Goal: Communication & Community: Answer question/provide support

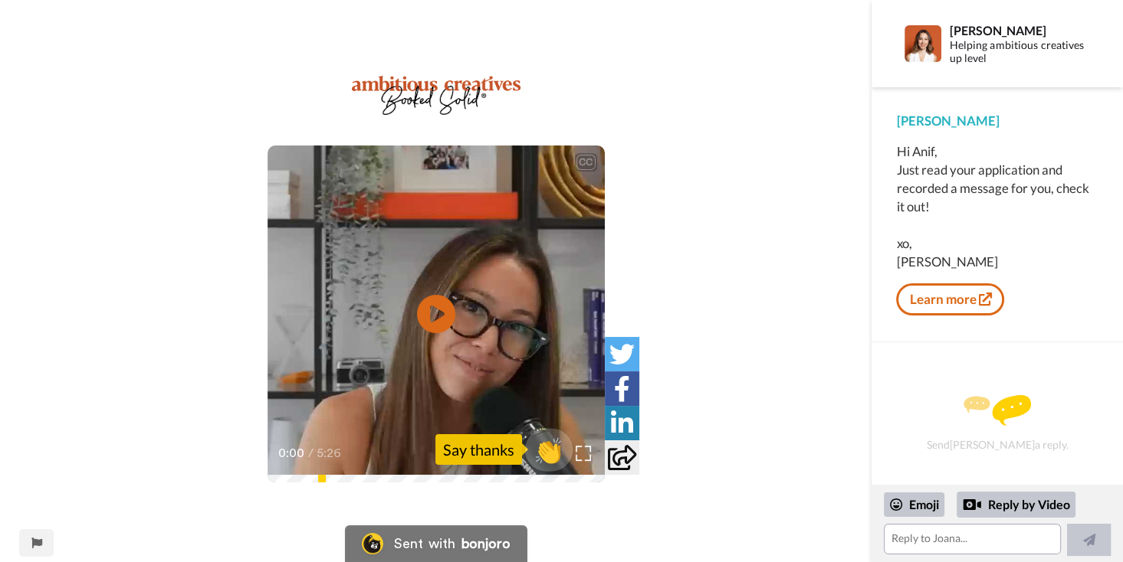
click at [551, 448] on span "👏" at bounding box center [548, 449] width 48 height 31
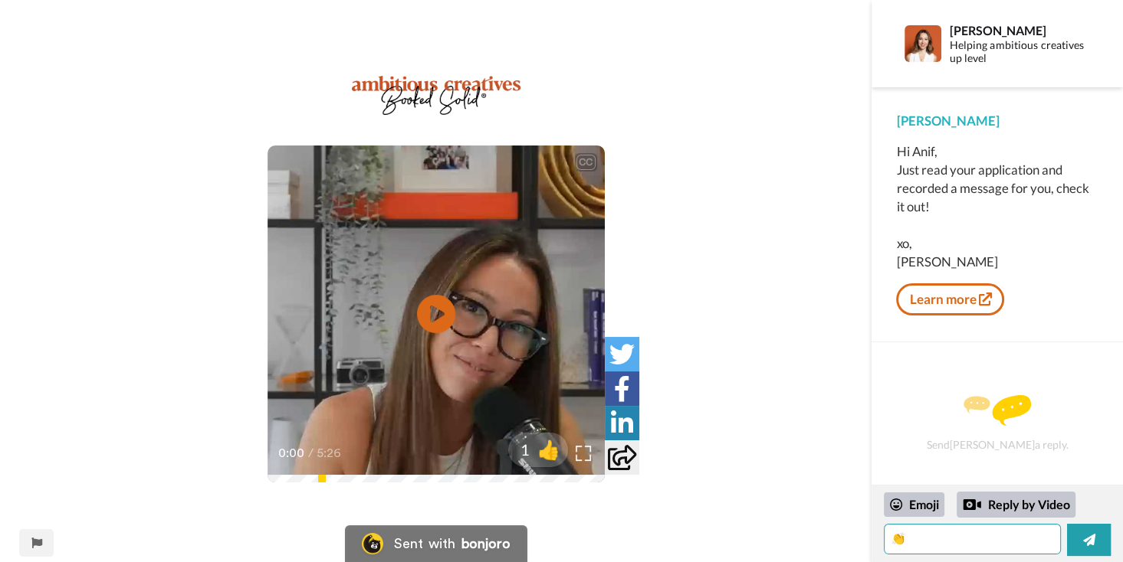
click at [943, 545] on textarea "👏" at bounding box center [972, 539] width 177 height 31
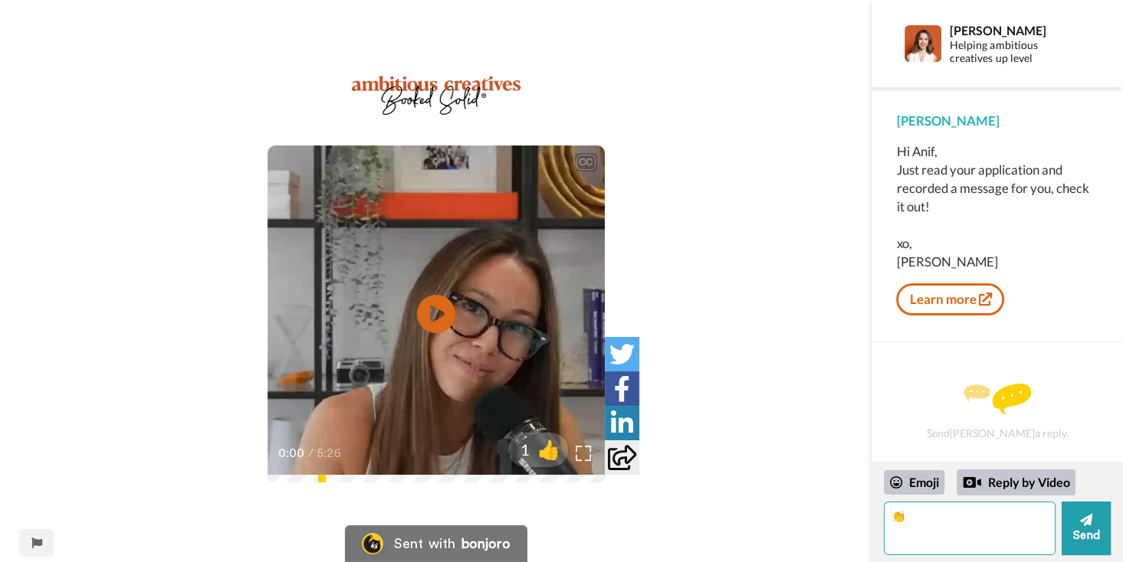
type textarea "👏"
click at [943, 537] on textarea at bounding box center [970, 529] width 172 height 54
click at [963, 517] on textarea at bounding box center [970, 529] width 172 height 54
paste textarea "Hi [PERSON_NAME]! Thank you so much for taking the time to take a look at my ap…"
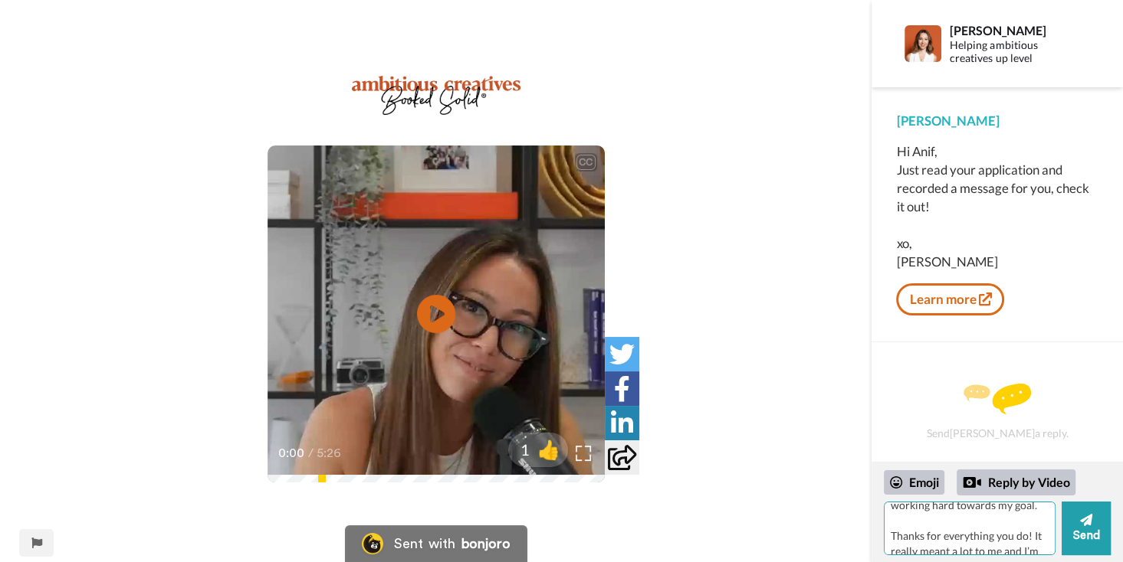
drag, startPoint x: 1005, startPoint y: 544, endPoint x: 884, endPoint y: 511, distance: 126.2
click at [884, 511] on textarea "Hi [PERSON_NAME]! Thank you so much for taking the time to take a look at my ap…" at bounding box center [970, 529] width 172 height 54
click at [973, 530] on textarea "Hi [PERSON_NAME]! Thank you so much for taking the time to take a look at my ap…" at bounding box center [970, 529] width 172 height 54
click at [979, 514] on textarea "Hi [PERSON_NAME]! Thank you so much for taking the time to take a look at my ap…" at bounding box center [970, 529] width 172 height 54
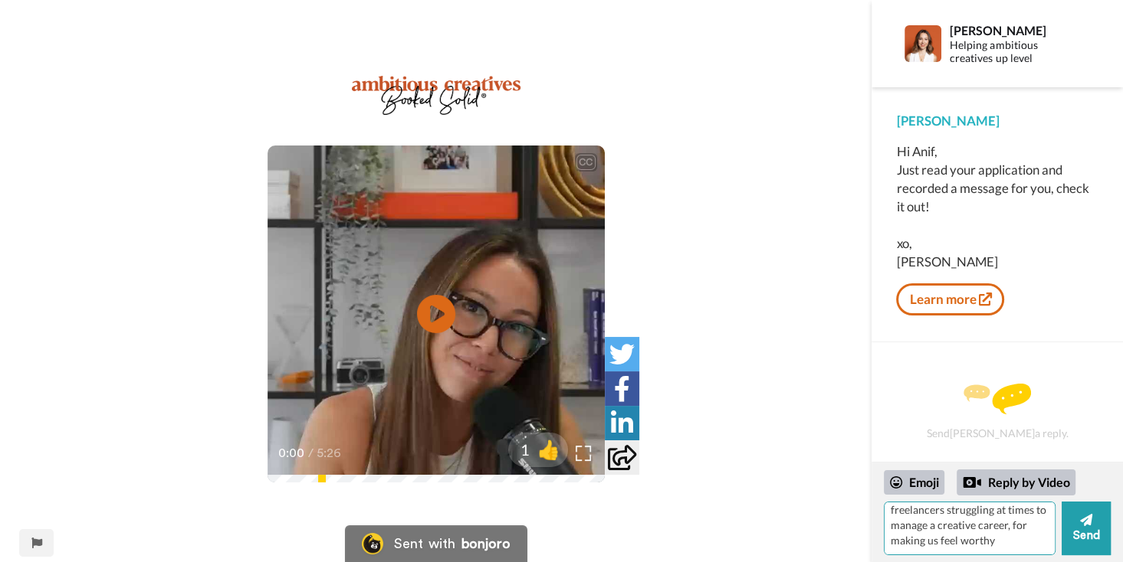
drag, startPoint x: 1008, startPoint y: 545, endPoint x: 890, endPoint y: 516, distance: 121.5
click at [890, 516] on textarea "Hi [PERSON_NAME]! Thank you so much for taking the time to take a look at my ap…" at bounding box center [970, 529] width 172 height 54
type textarea "Hi [PERSON_NAME]! Thank you so much for taking the time to take a look at my ap…"
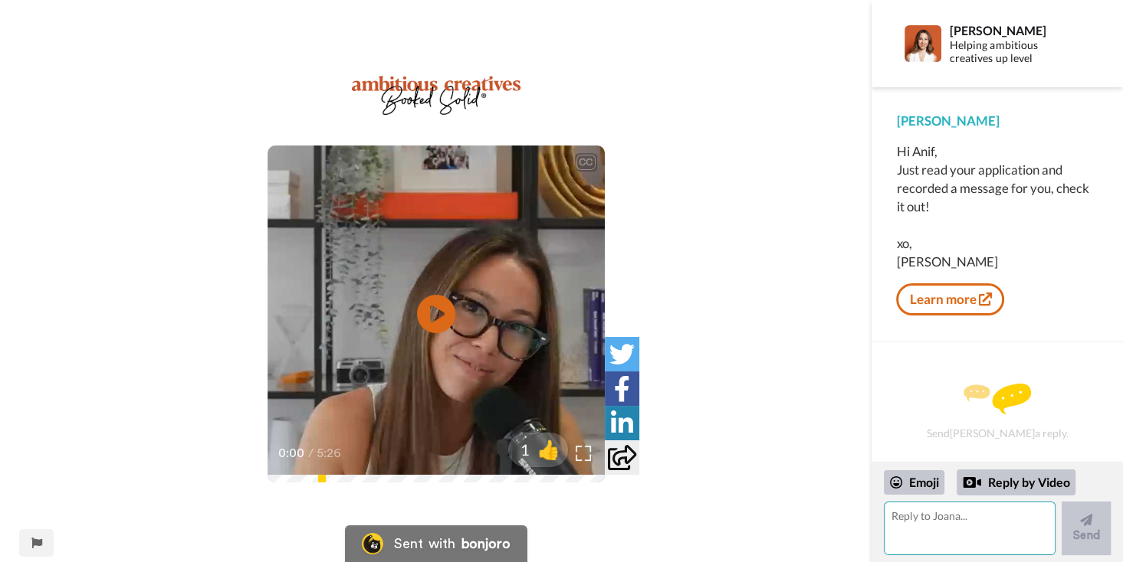
scroll to position [0, 0]
click at [943, 513] on textarea at bounding box center [970, 529] width 172 height 54
paste textarea "Hi [PERSON_NAME]! Thank you so much for taking the time to take a look at my ap…"
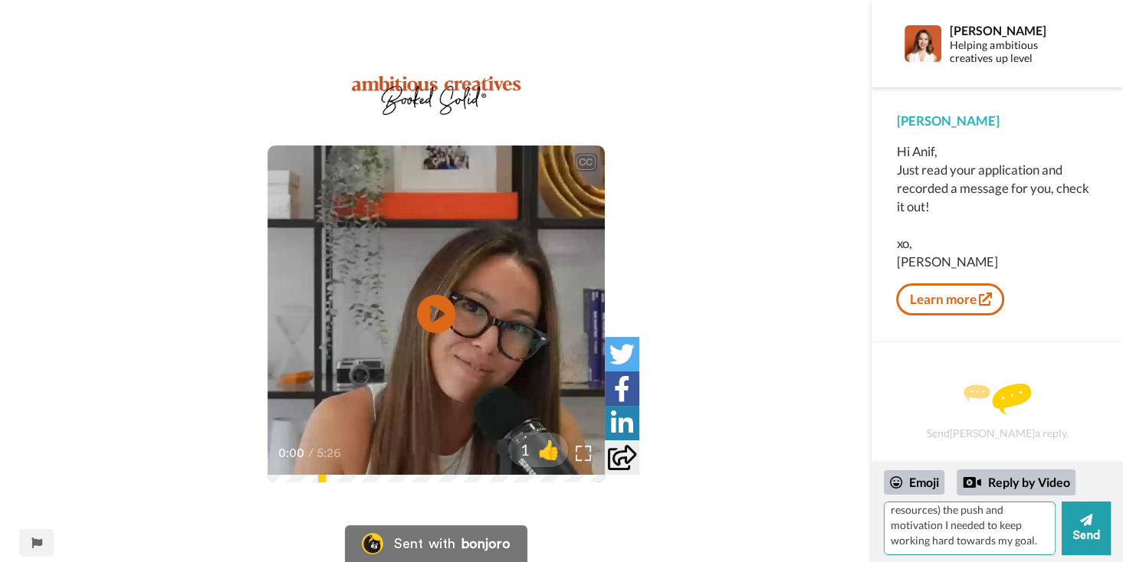
scroll to position [419, 0]
click at [961, 530] on textarea "Hi [PERSON_NAME]! Thank you so much for taking the time to take a look at my ap…" at bounding box center [970, 529] width 172 height 54
type textarea "Hi [PERSON_NAME]! Thank you so much for taking the time to take a look at my ap…"
click at [1085, 539] on button "Send" at bounding box center [1085, 529] width 49 height 54
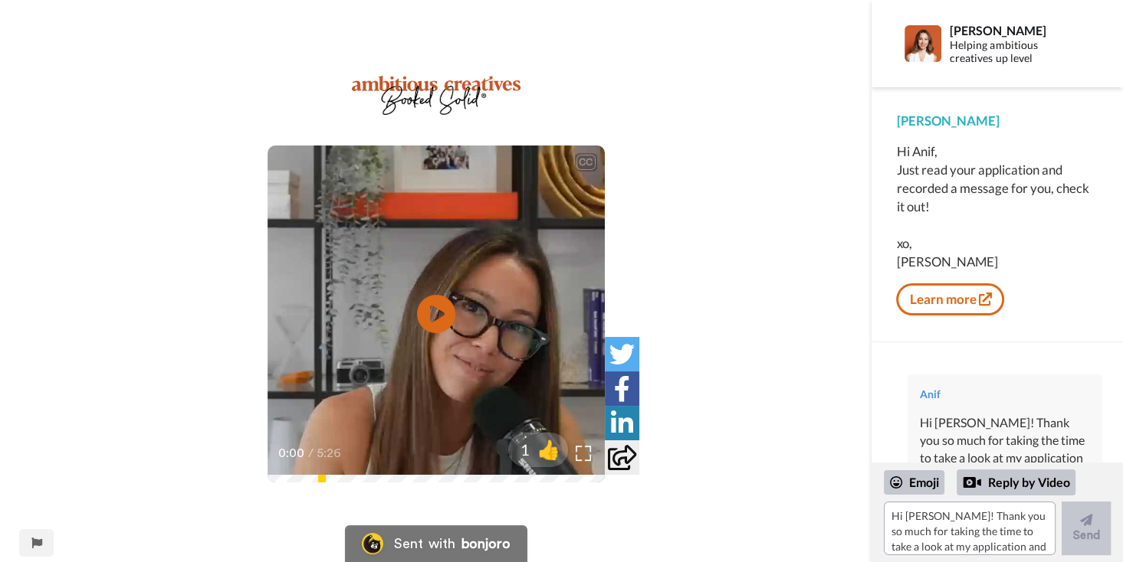
scroll to position [490, 0]
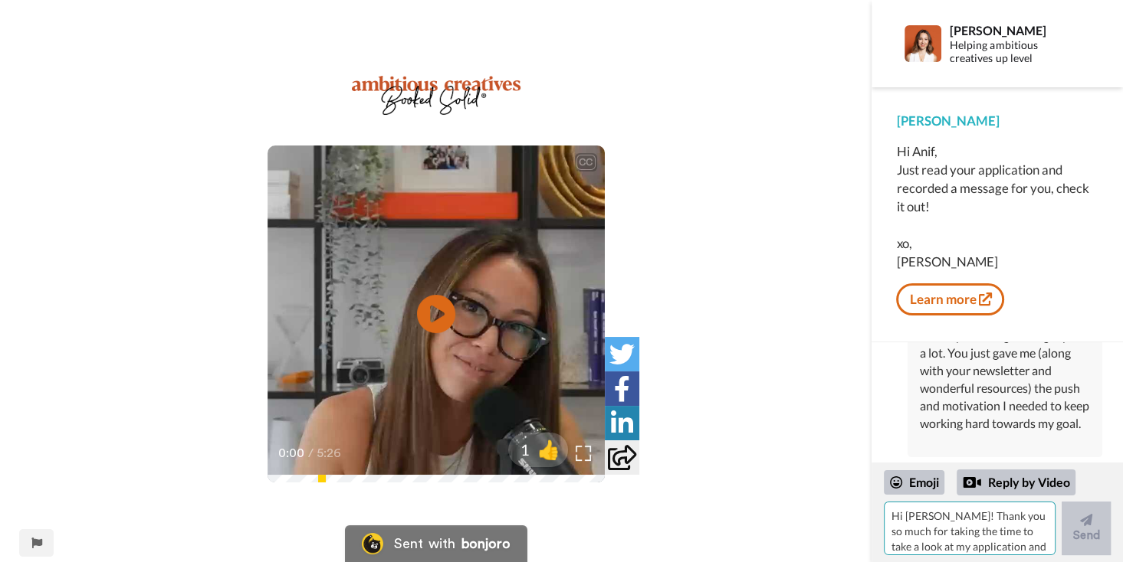
click at [946, 522] on textarea "Hi [PERSON_NAME]! Thank you so much for taking the time to take a look at my ap…" at bounding box center [970, 529] width 172 height 54
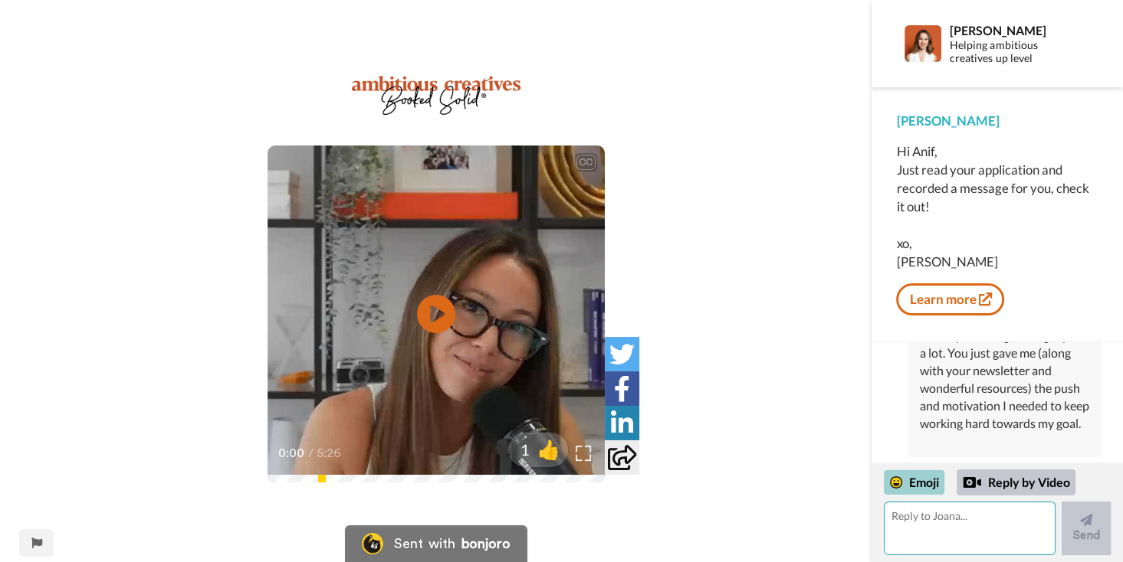
paste textarea "[PERSON_NAME] for everything you do! It really meant a lot to me and I’m sure t…"
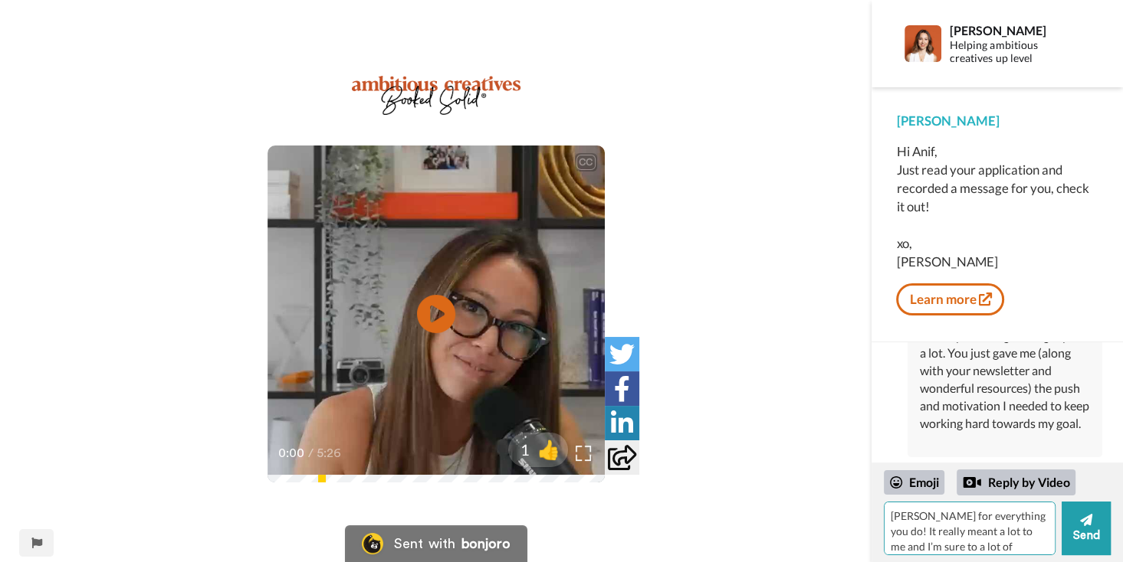
scroll to position [220, 0]
click at [953, 515] on textarea "[PERSON_NAME] for everything you do! It really meant a lot to me and I’m sure t…" at bounding box center [970, 529] width 172 height 54
click at [887, 515] on textarea "[PERSON_NAME] for everything you do! It really meant a lot to me and I’m sure t…" at bounding box center [970, 529] width 172 height 54
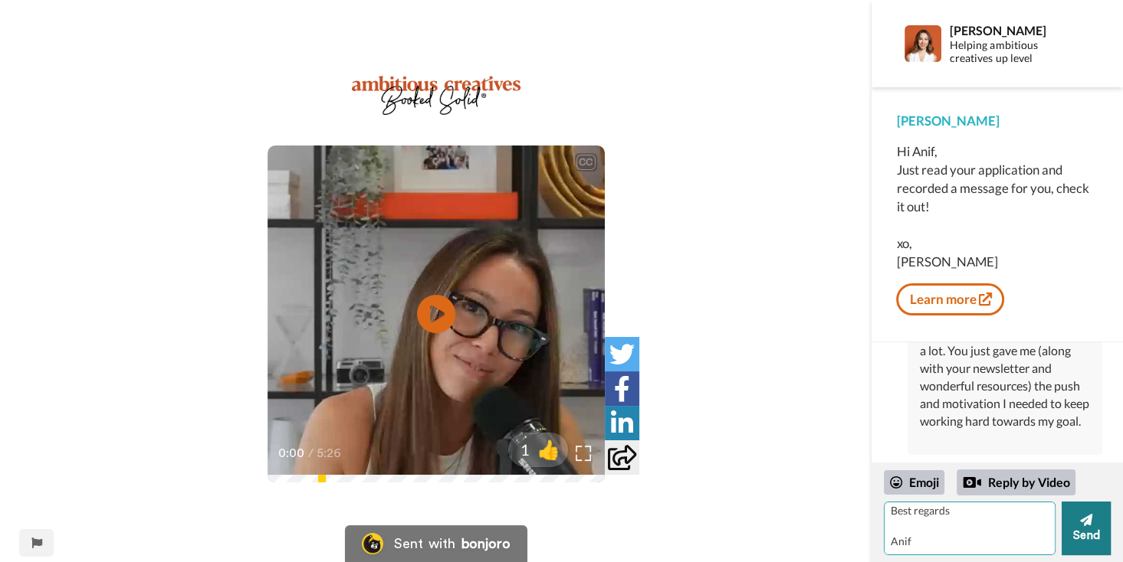
type textarea "Thanks for everything you do! It really meant a lot to me and I’m sure to a lot…"
click at [1086, 521] on icon at bounding box center [1086, 520] width 12 height 12
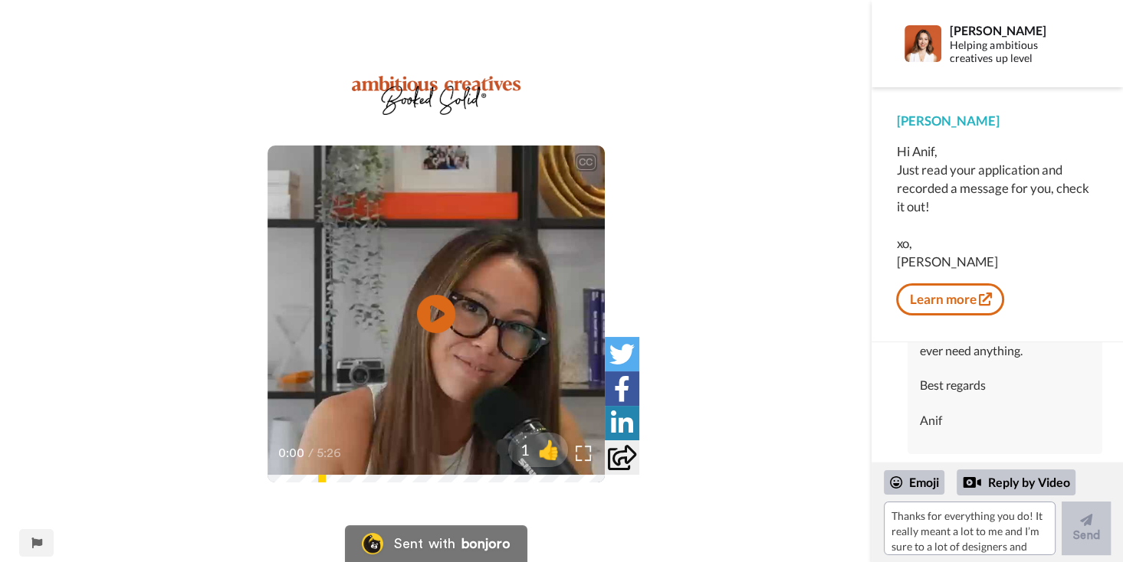
scroll to position [857, 0]
